Goal: Transaction & Acquisition: Purchase product/service

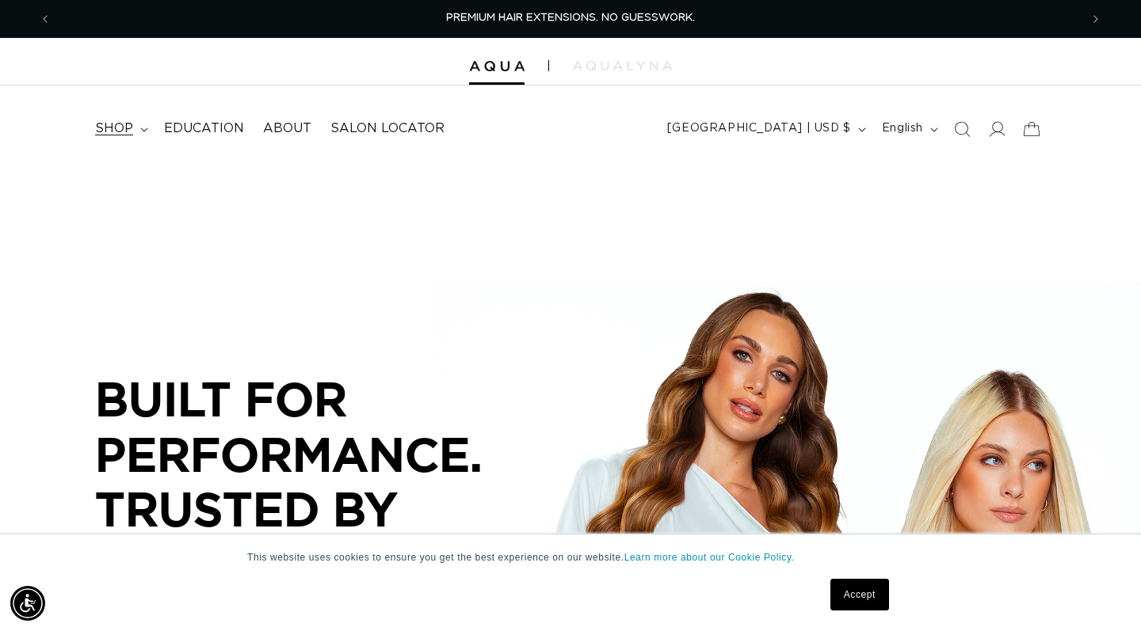
click at [116, 128] on span "shop" at bounding box center [114, 128] width 38 height 17
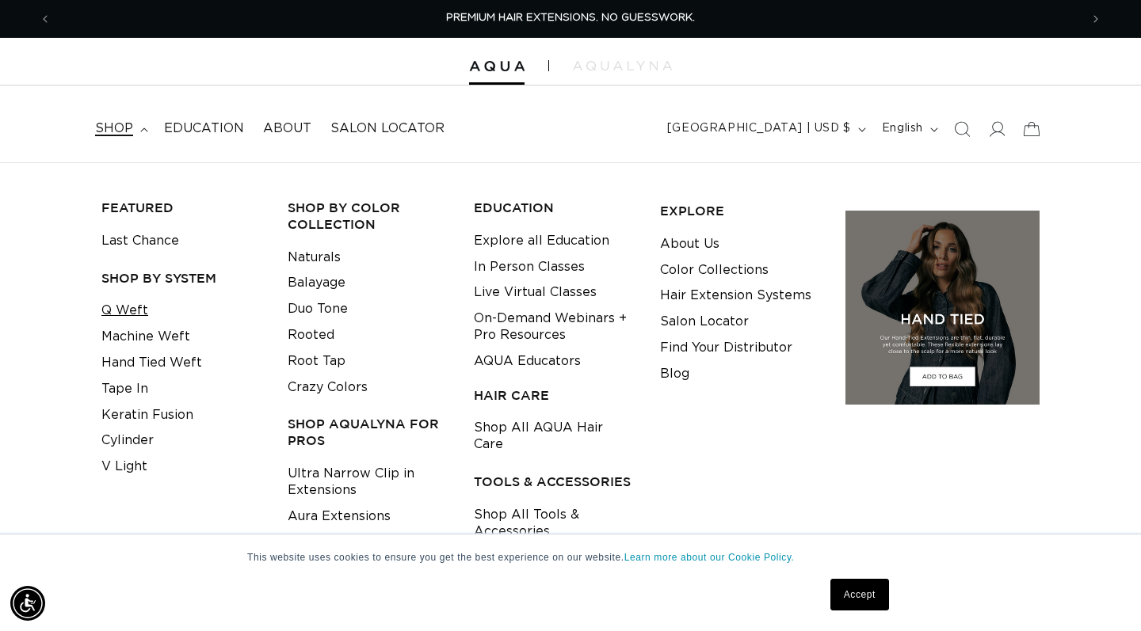
click at [137, 307] on link "Q Weft" at bounding box center [124, 311] width 47 height 26
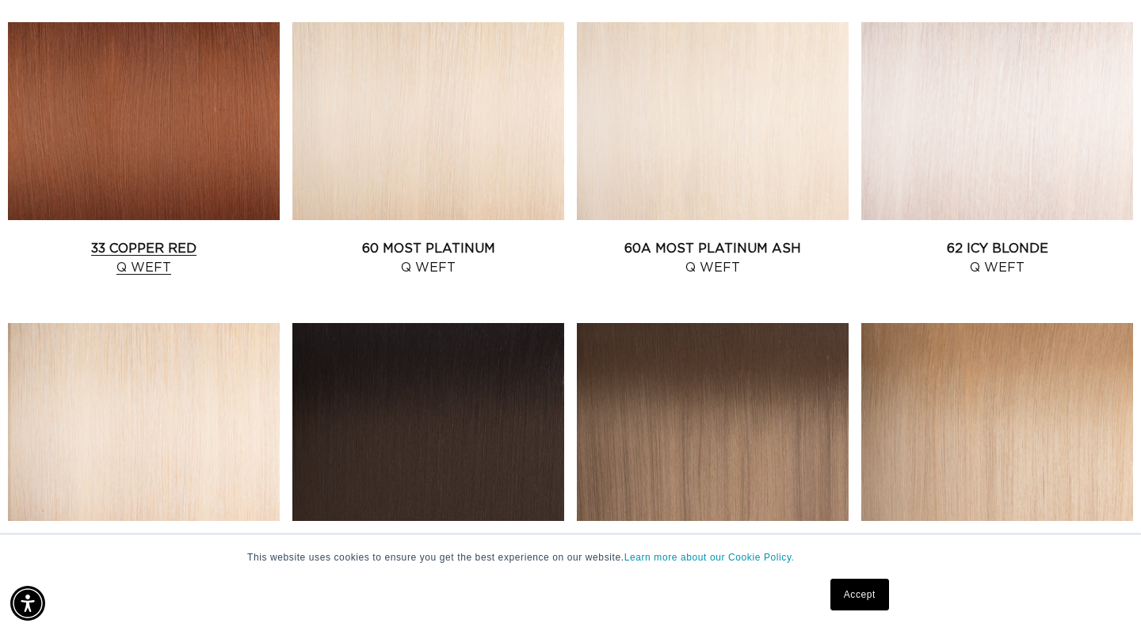
scroll to position [1585, 0]
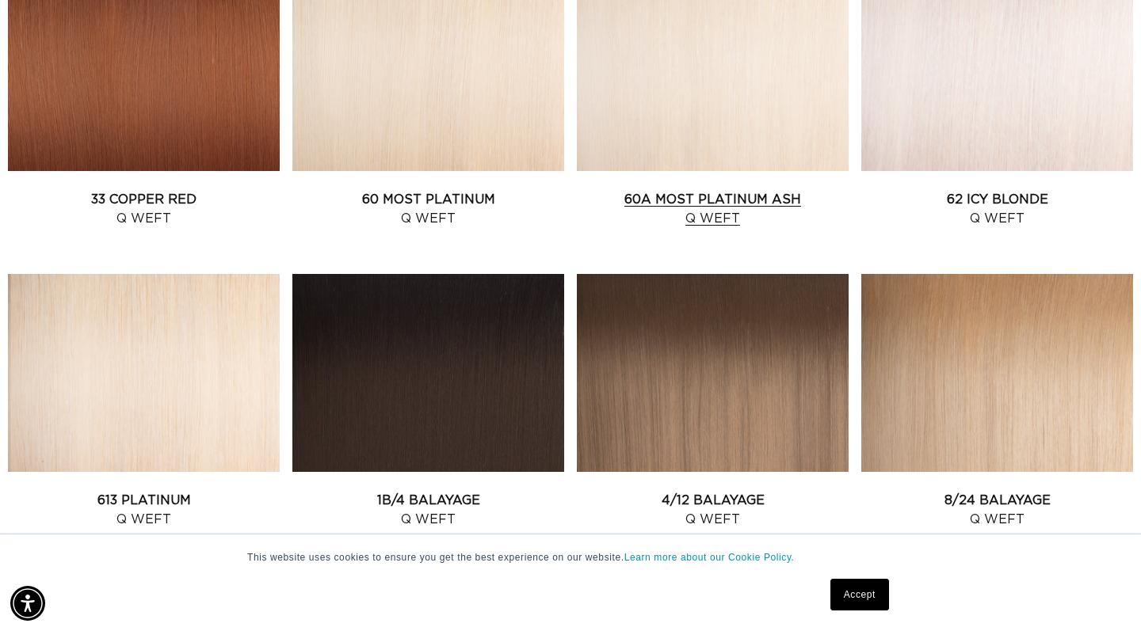
click at [627, 190] on link "60A Most Platinum Ash Q Weft" at bounding box center [713, 209] width 272 height 38
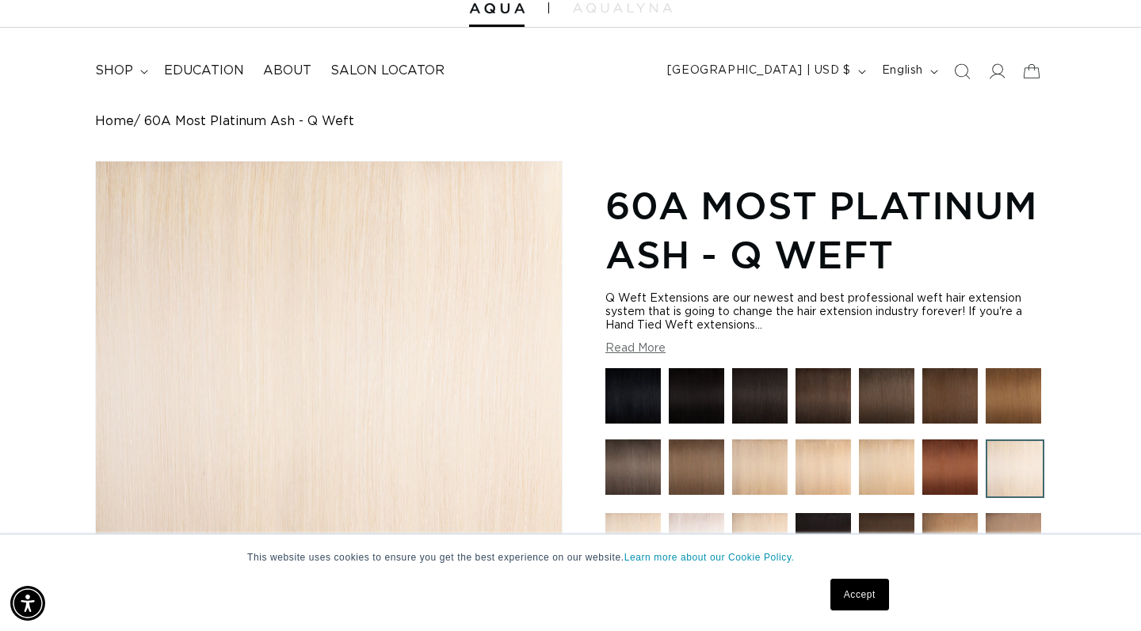
scroll to position [0, 1028]
click at [623, 351] on button "Read More" at bounding box center [635, 348] width 60 height 13
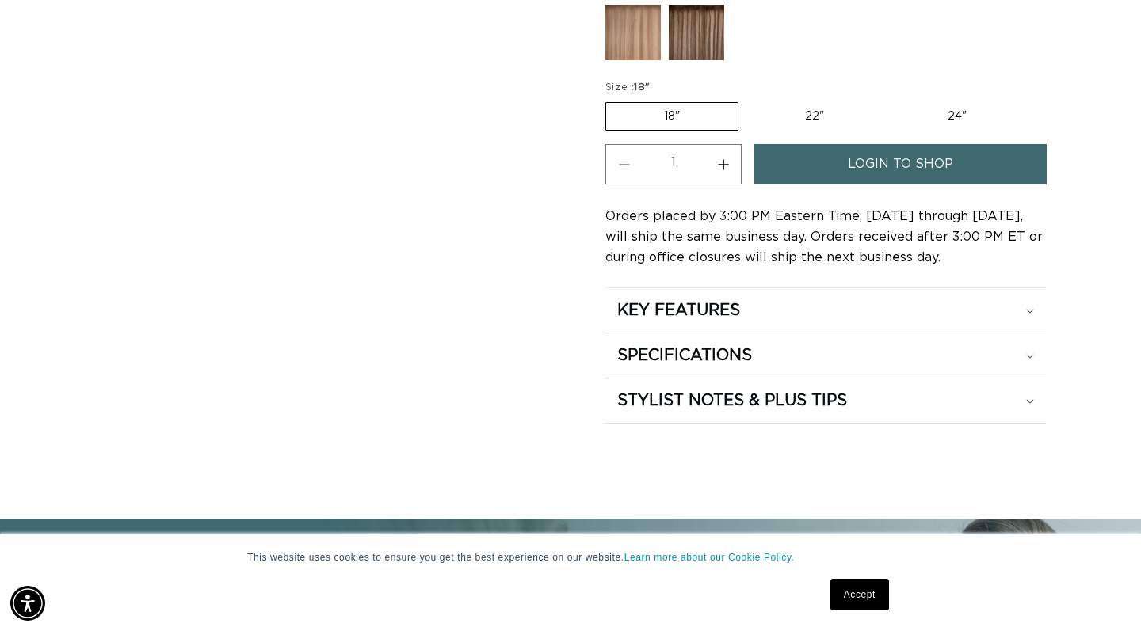
scroll to position [1150, 0]
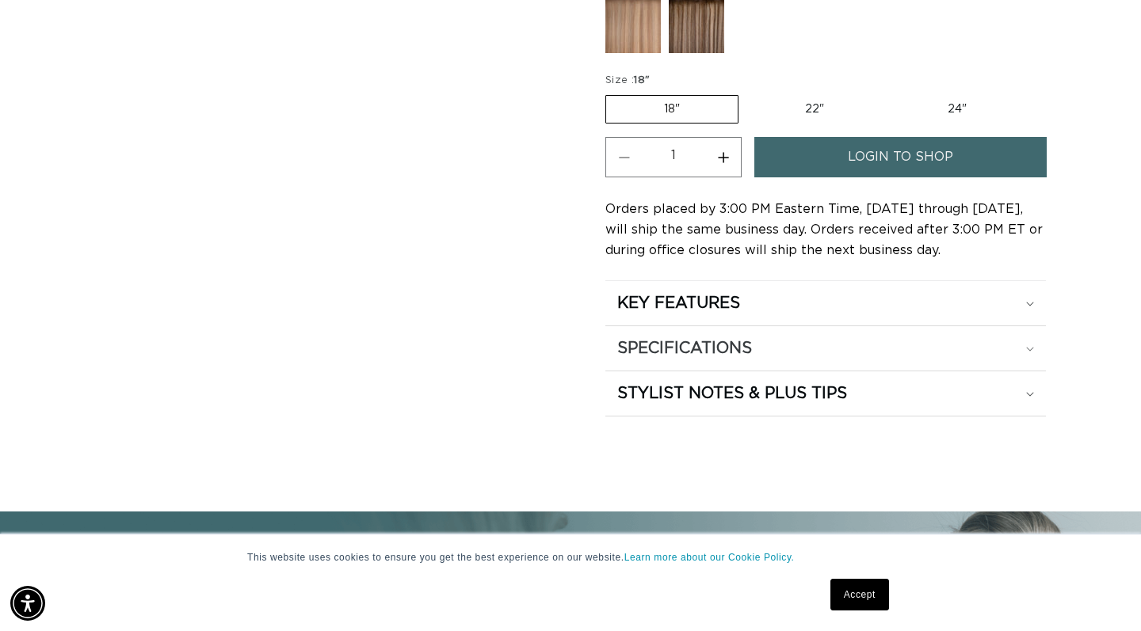
click at [666, 359] on h2 "SPECIFICATIONS" at bounding box center [684, 348] width 135 height 21
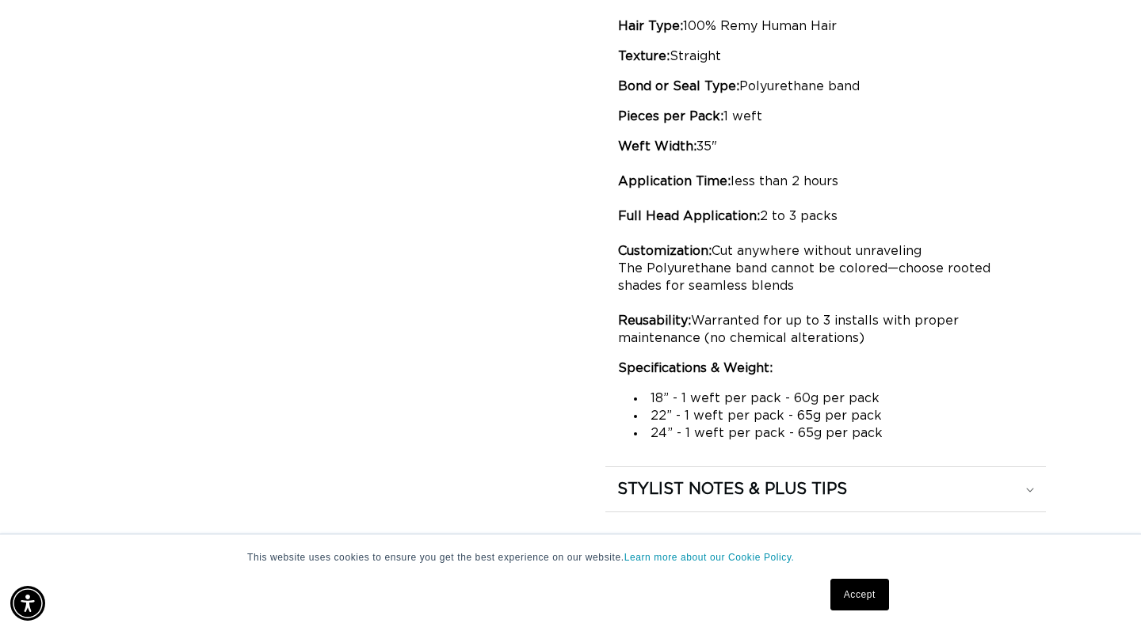
scroll to position [0, 0]
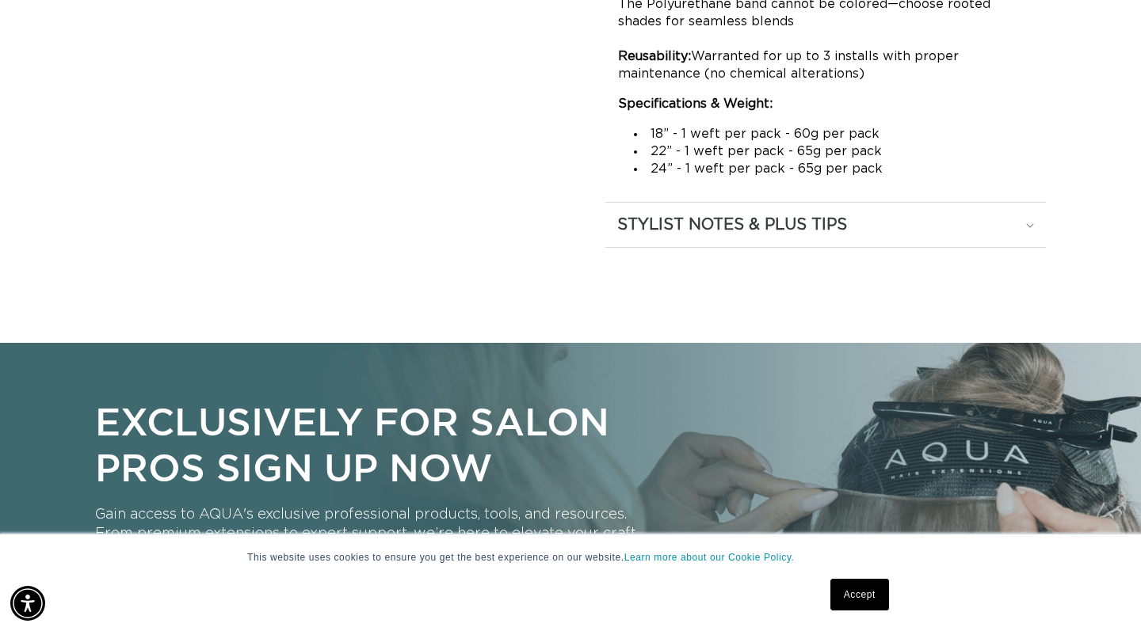
click at [673, 235] on h2 "STYLIST NOTES & PLUS TIPS" at bounding box center [732, 225] width 230 height 21
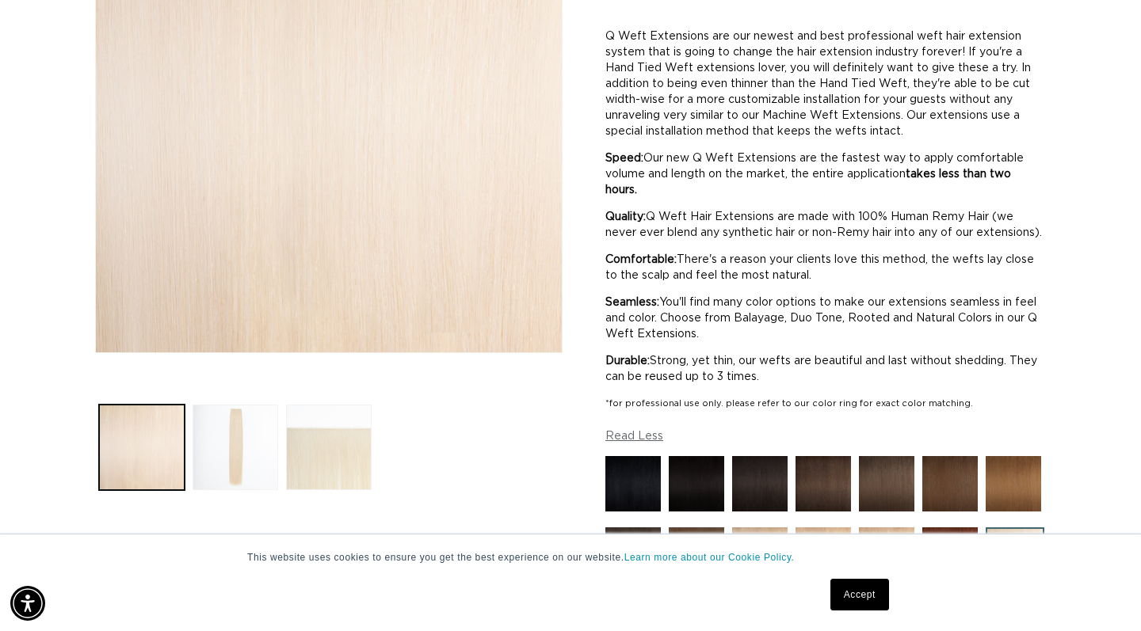
scroll to position [0, 2056]
